Goal: Transaction & Acquisition: Purchase product/service

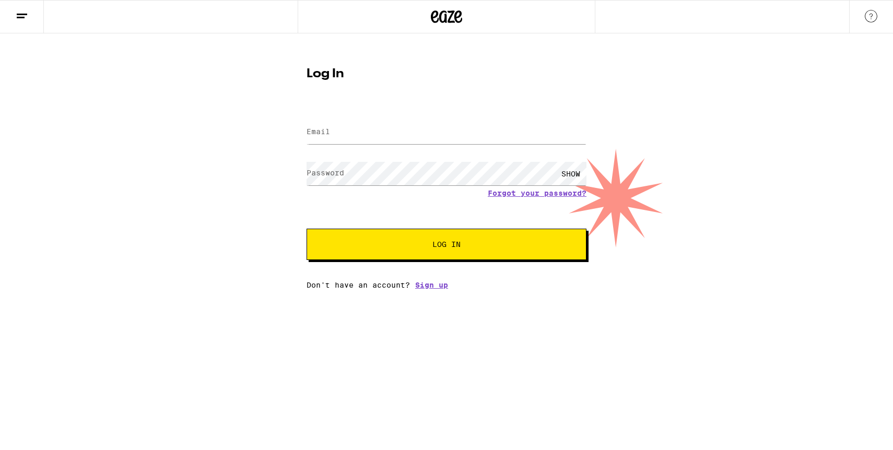
click at [0, 289] on nordpass-portal at bounding box center [0, 289] width 0 height 0
type input "[EMAIL_ADDRESS][DOMAIN_NAME]"
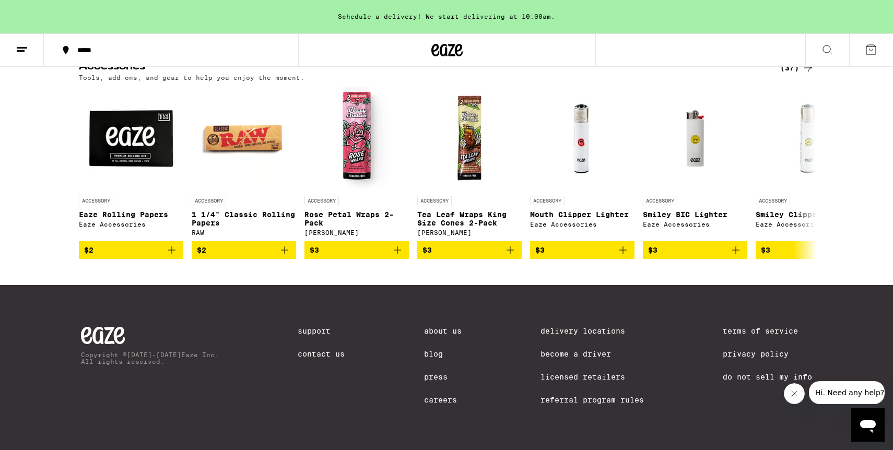
scroll to position [4561, 0]
